Goal: Task Accomplishment & Management: Use online tool/utility

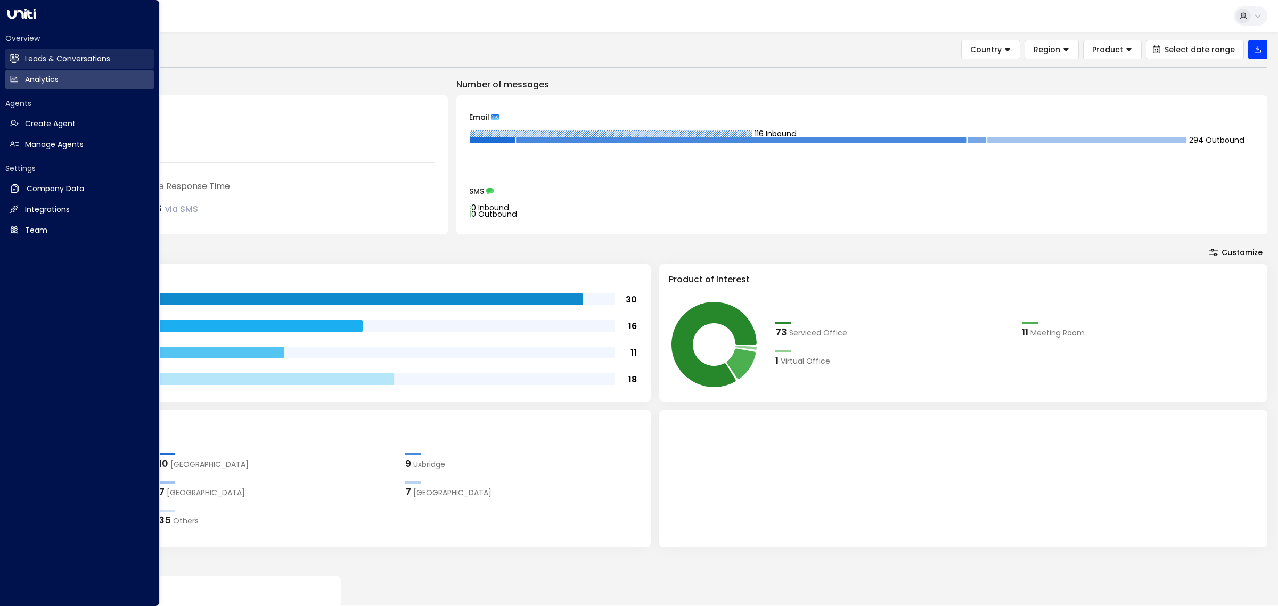
click at [91, 54] on h2 "Leads & Conversations" at bounding box center [67, 58] width 85 height 11
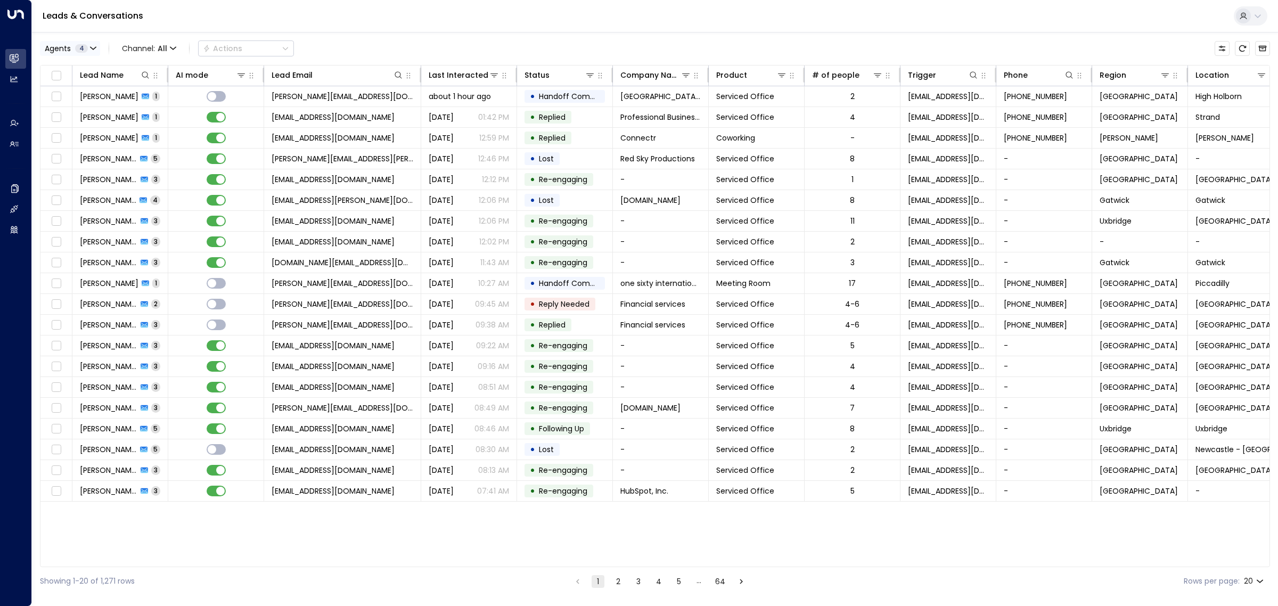
click at [81, 46] on span "4" at bounding box center [81, 48] width 13 height 9
click at [100, 145] on button "Clear" at bounding box center [102, 146] width 21 height 9
click at [87, 120] on div "[PERSON_NAME]" at bounding box center [87, 118] width 59 height 11
click at [187, 145] on button "Apply" at bounding box center [180, 145] width 31 height 15
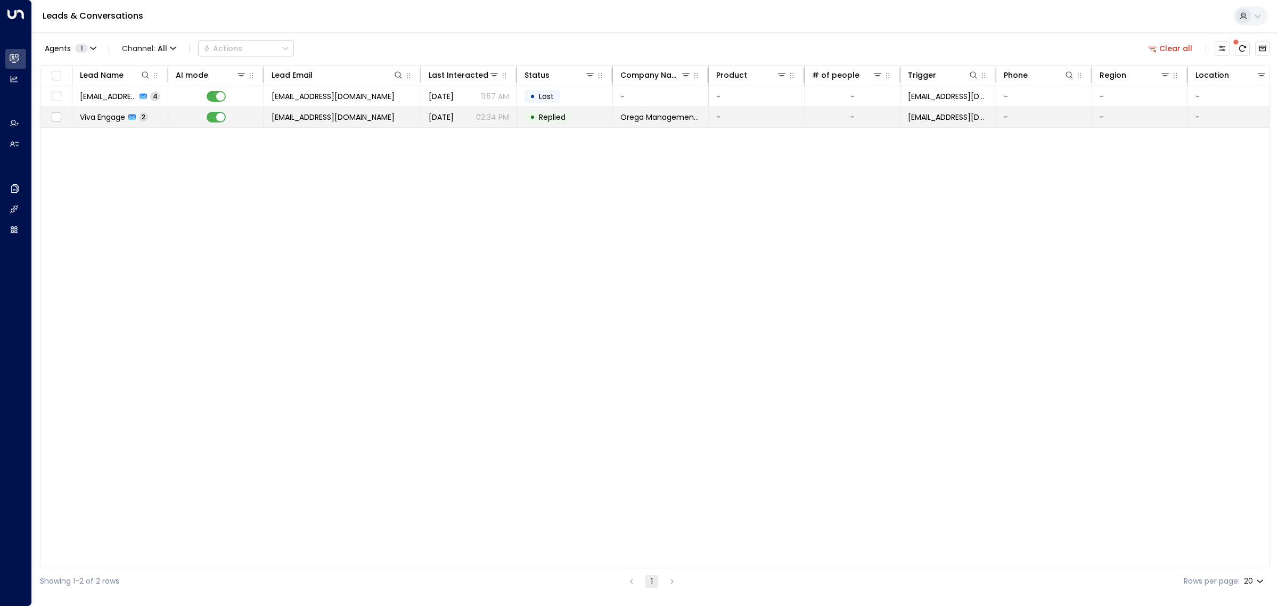
click at [210, 123] on td at bounding box center [216, 117] width 96 height 20
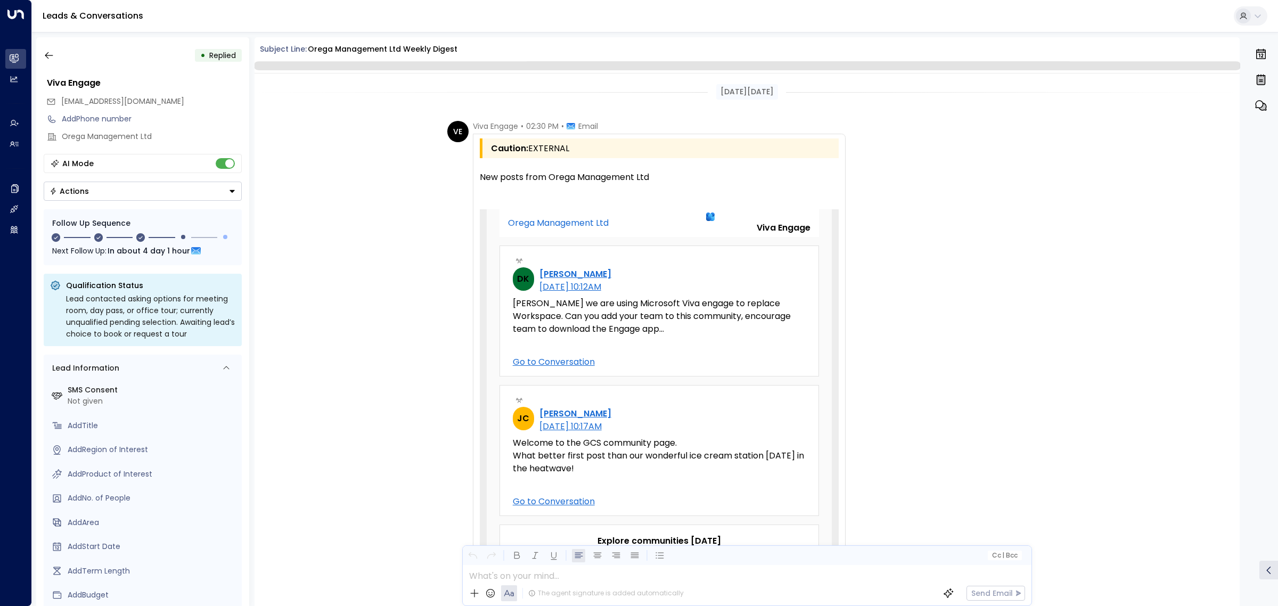
scroll to position [472, 0]
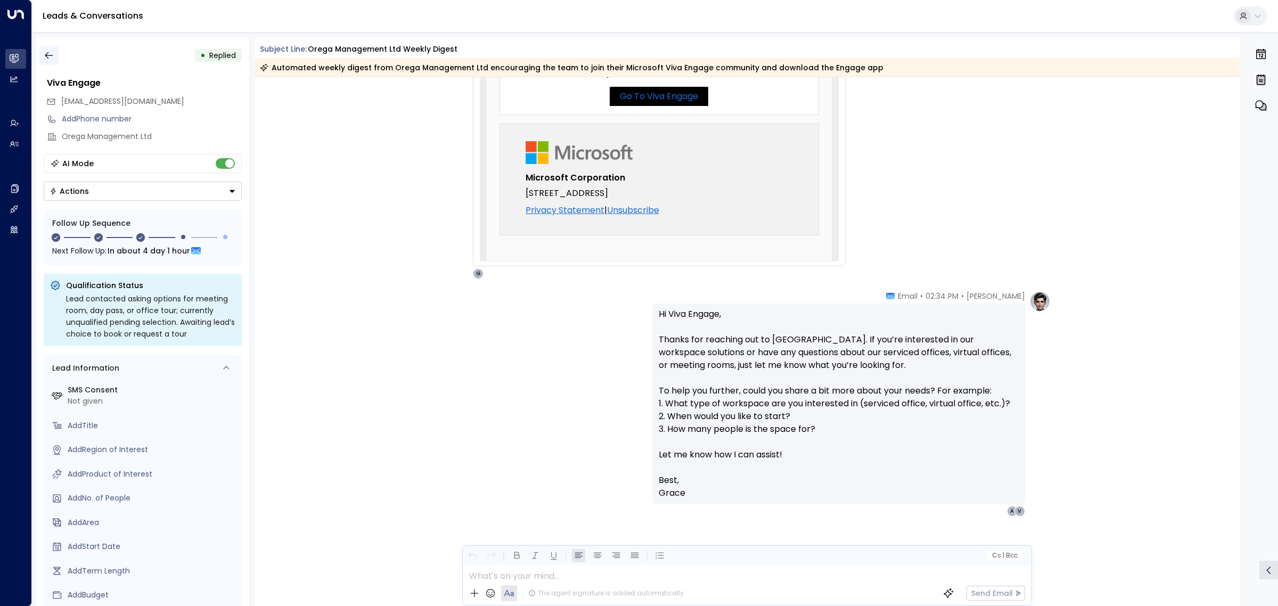
click at [48, 55] on icon "button" at bounding box center [49, 55] width 8 height 7
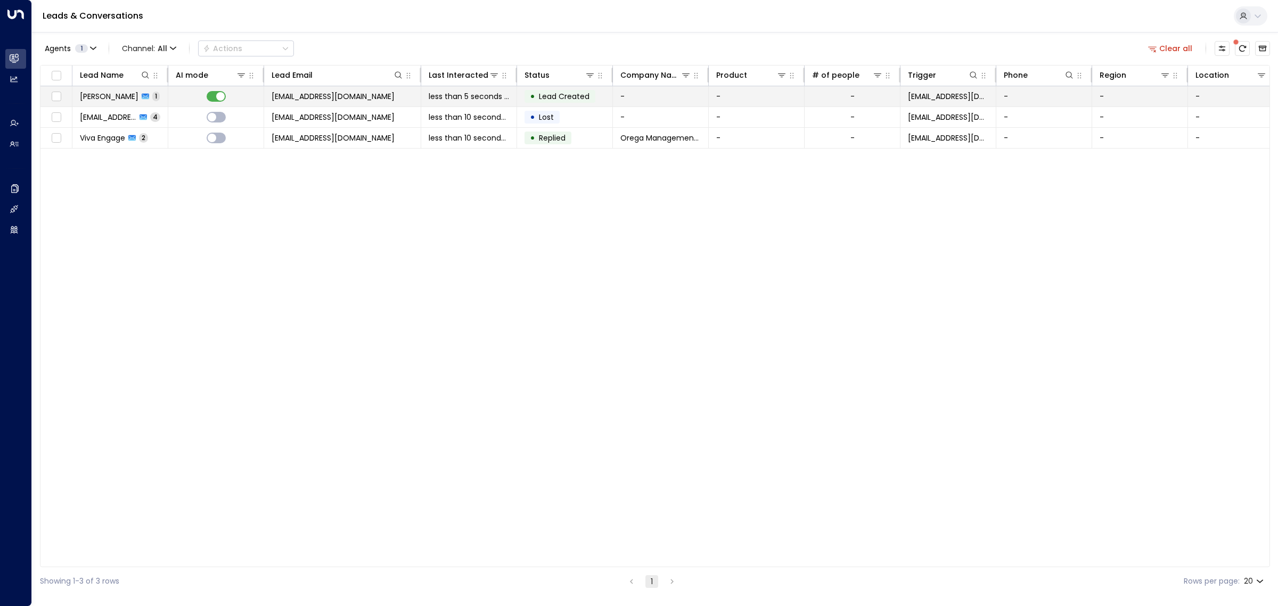
click at [334, 96] on span "[EMAIL_ADDRESS][DOMAIN_NAME]" at bounding box center [333, 96] width 123 height 11
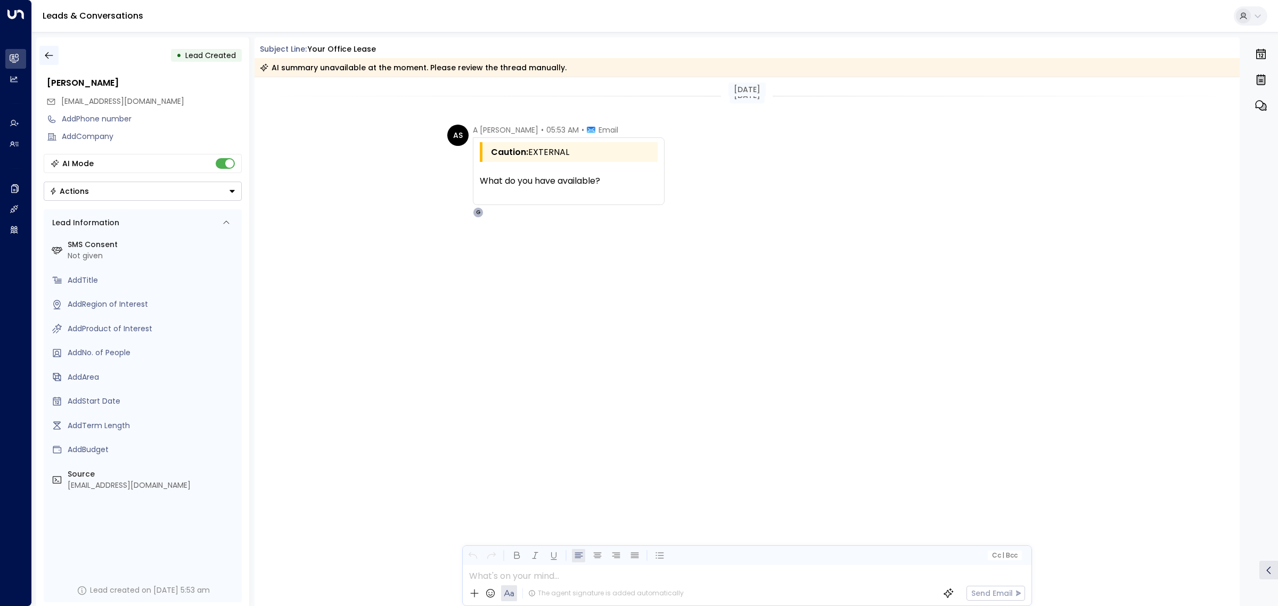
click at [47, 54] on icon "button" at bounding box center [49, 55] width 11 height 11
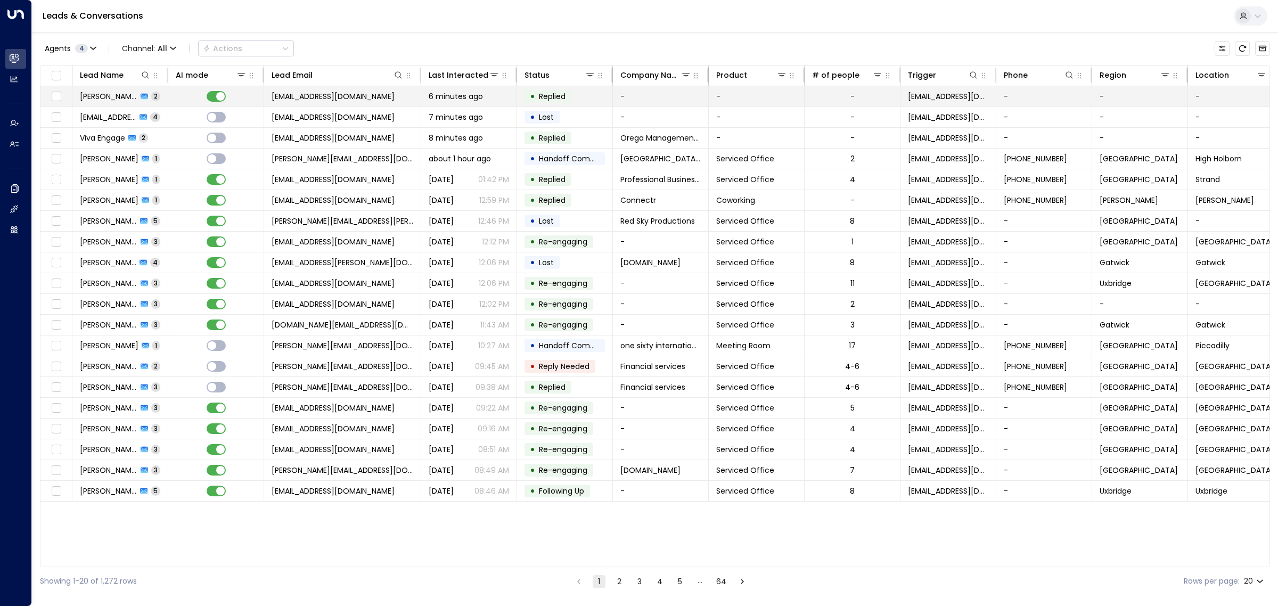
click at [360, 99] on span "[EMAIL_ADDRESS][DOMAIN_NAME]" at bounding box center [333, 96] width 123 height 11
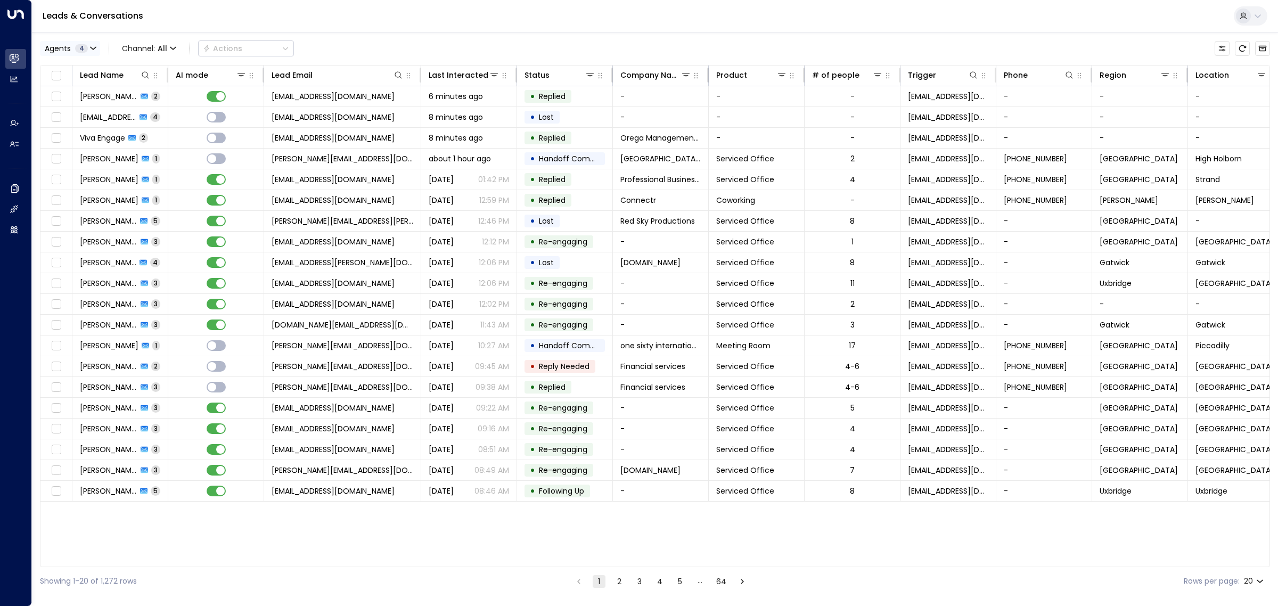
click at [86, 41] on button "Agents 4" at bounding box center [70, 48] width 60 height 15
click at [101, 145] on button "Clear" at bounding box center [102, 146] width 21 height 9
click at [96, 65] on div "[PERSON_NAME]" at bounding box center [87, 69] width 59 height 11
click at [179, 149] on button "Apply" at bounding box center [180, 145] width 31 height 15
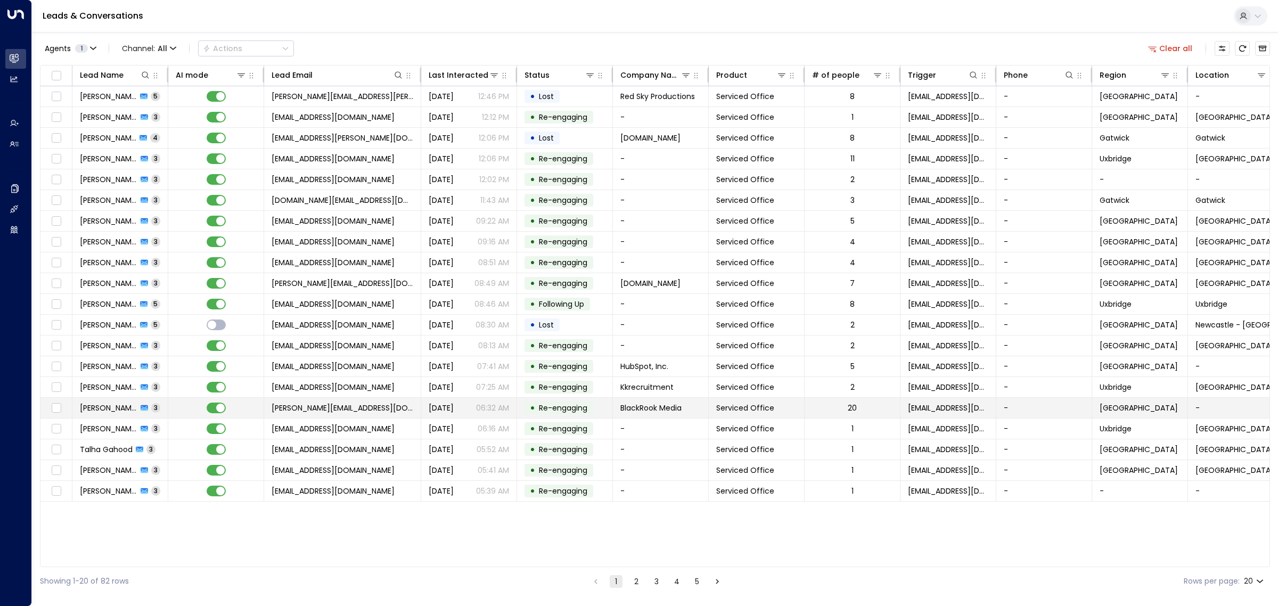
click at [466, 405] on div "[DATE] 06:32 AM" at bounding box center [469, 407] width 80 height 11
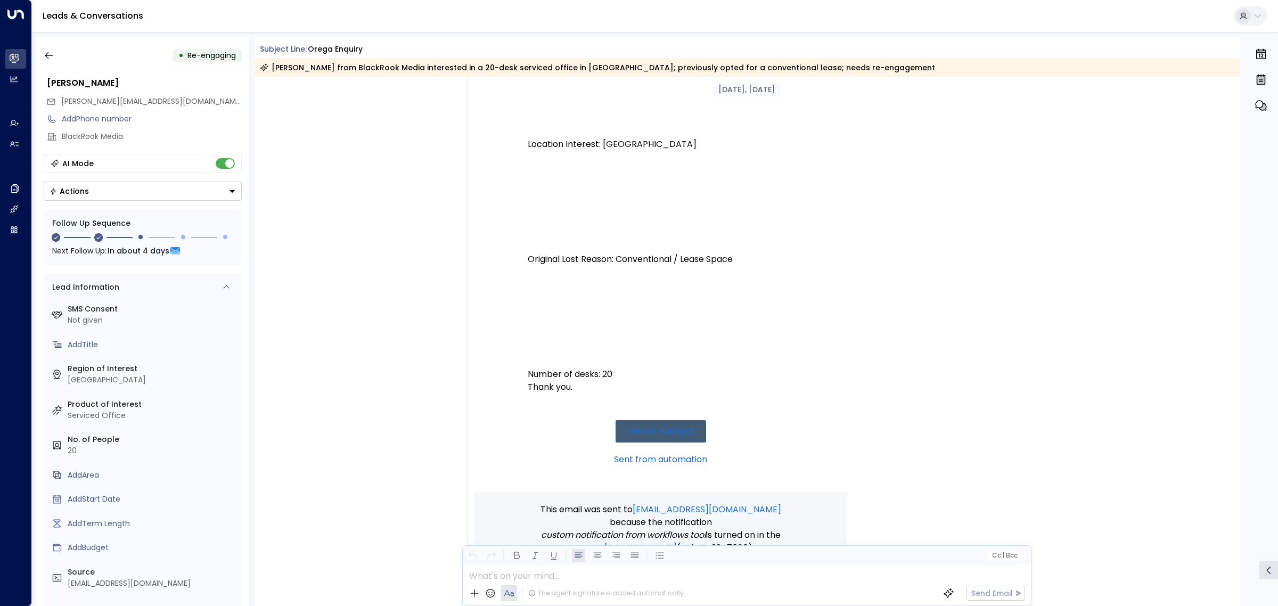
scroll to position [807, 0]
